Goal: Transaction & Acquisition: Obtain resource

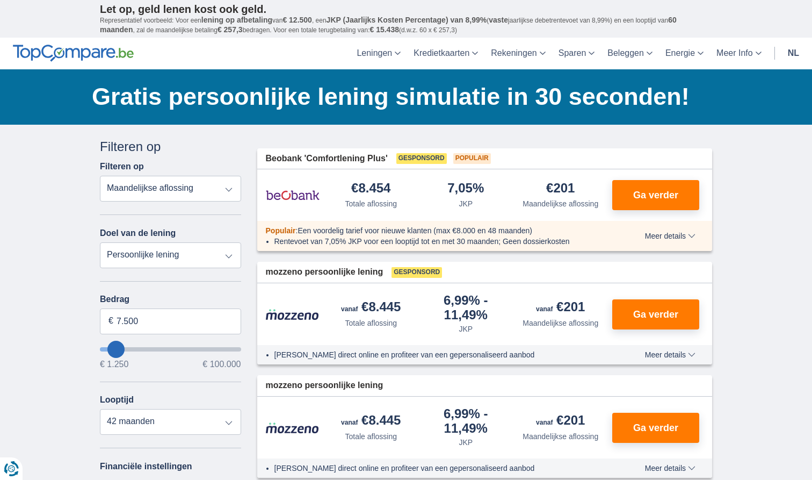
click at [302, 198] on img at bounding box center [293, 195] width 54 height 27
click at [674, 205] on button "Ga verder" at bounding box center [655, 195] width 87 height 30
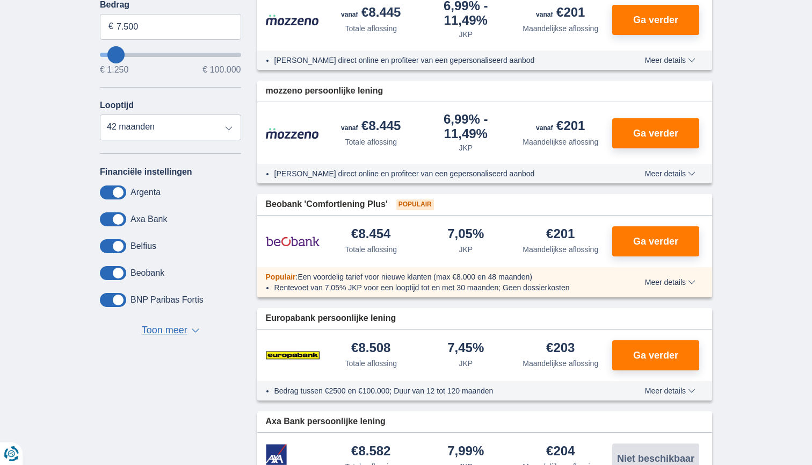
scroll to position [215, 0]
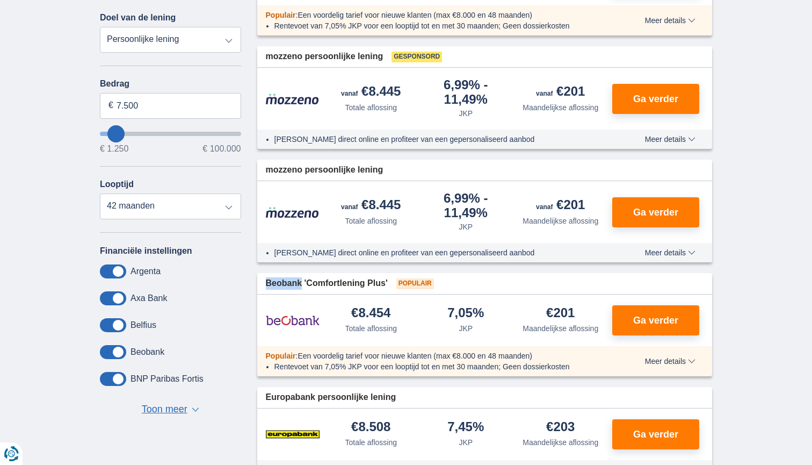
drag, startPoint x: 268, startPoint y: 280, endPoint x: 302, endPoint y: 283, distance: 34.4
click at [302, 283] on span "Beobank 'Comfortlening Plus'" at bounding box center [327, 283] width 122 height 12
click at [238, 244] on div "Annuleren Filters Filteren op Filteren op Totale aflossing JKP Maandelijkse afl…" at bounding box center [170, 169] width 141 height 495
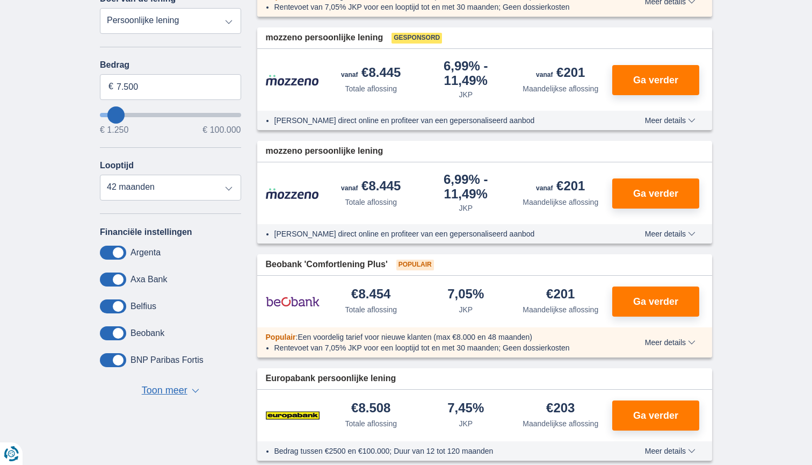
scroll to position [332, 0]
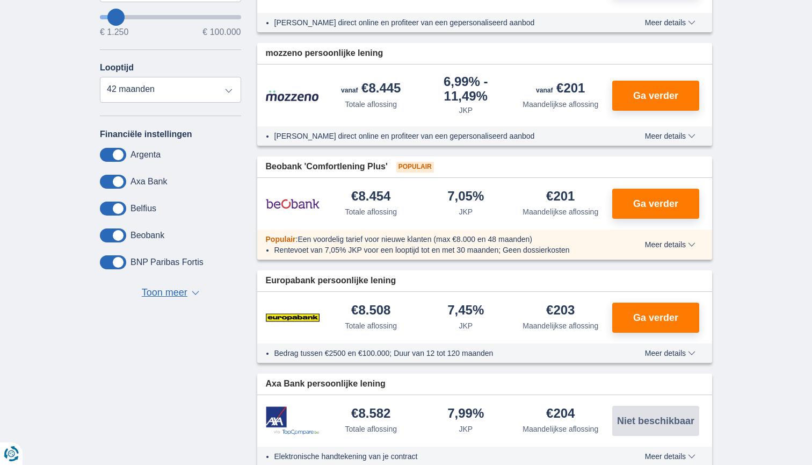
click at [665, 244] on span "Meer details" at bounding box center [670, 245] width 50 height 8
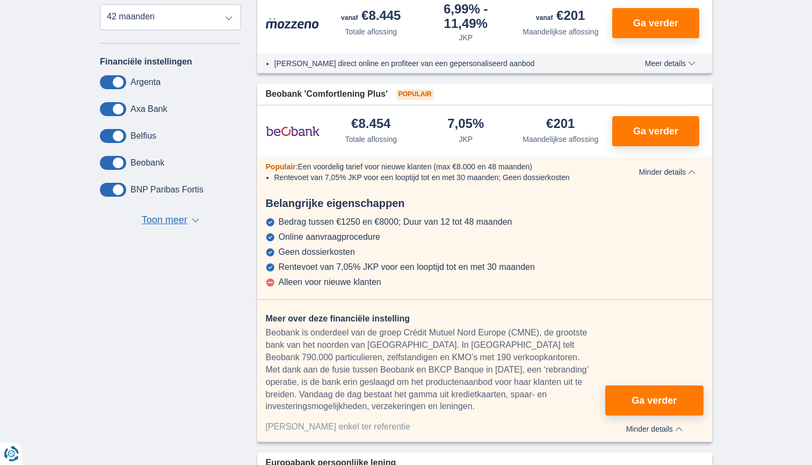
scroll to position [406, 0]
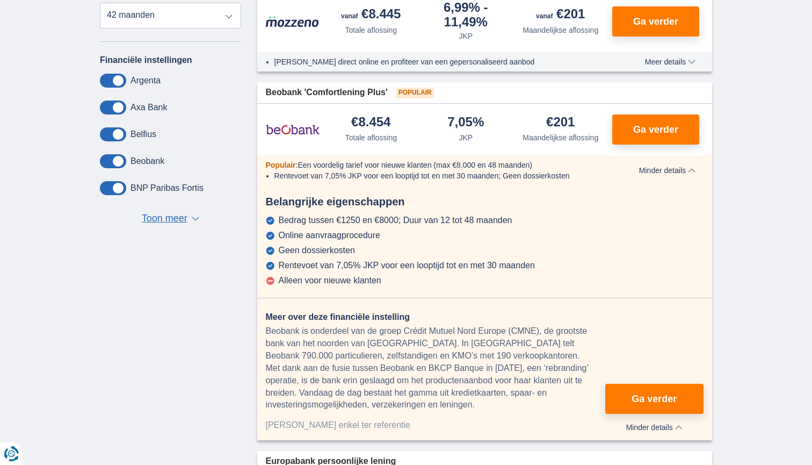
click at [666, 170] on span "Minder details" at bounding box center [667, 171] width 56 height 8
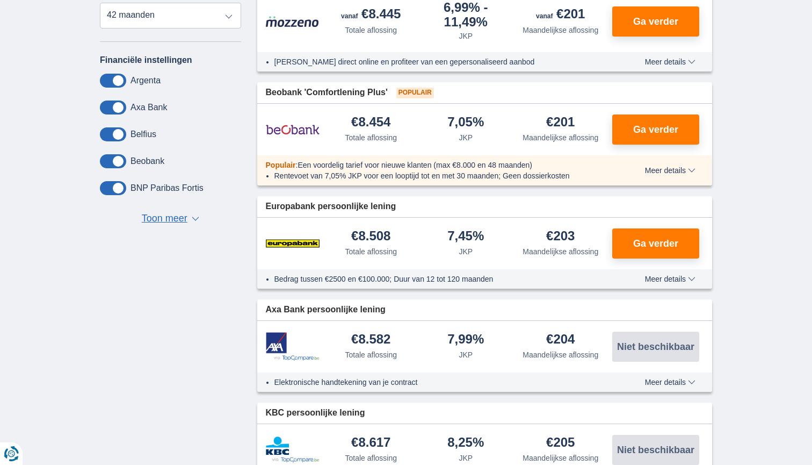
click at [666, 170] on span "Meer details" at bounding box center [670, 171] width 50 height 8
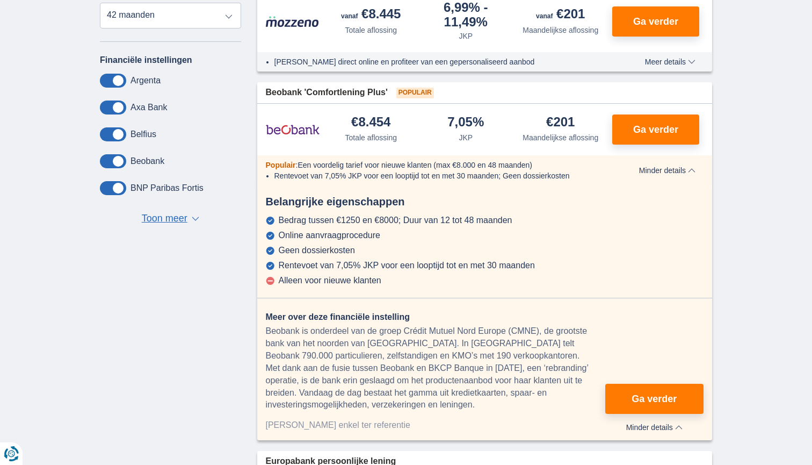
click at [666, 170] on span "Minder details" at bounding box center [667, 171] width 56 height 8
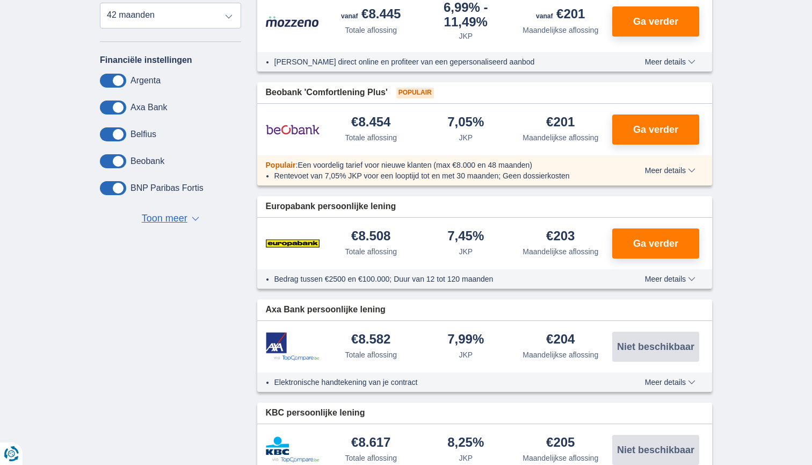
click at [666, 170] on span "Meer details" at bounding box center [670, 171] width 50 height 8
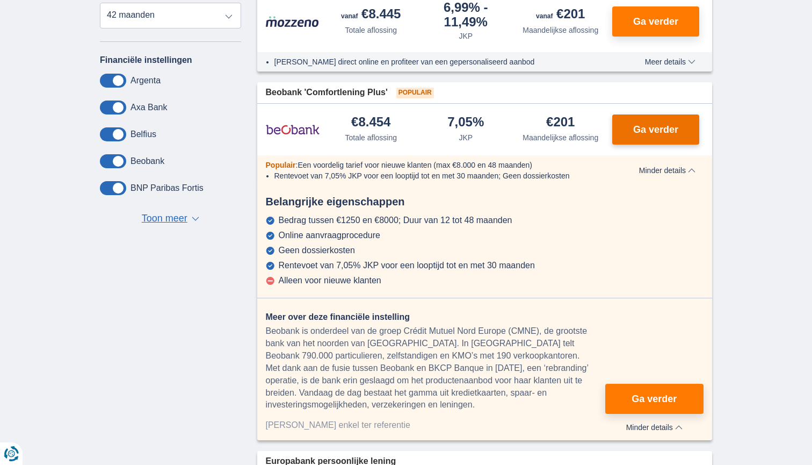
click at [665, 128] on span "Ga verder" at bounding box center [655, 130] width 45 height 10
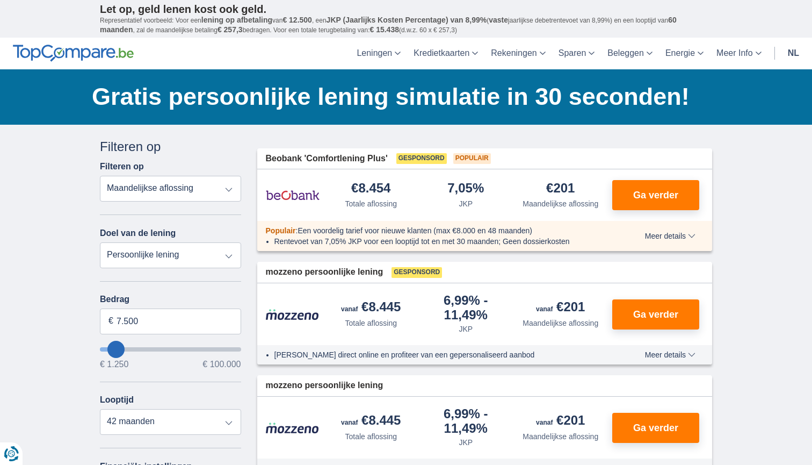
scroll to position [0, 0]
click at [165, 328] on input "7.500" at bounding box center [170, 321] width 141 height 26
type input "7250"
